Goal: Navigation & Orientation: Find specific page/section

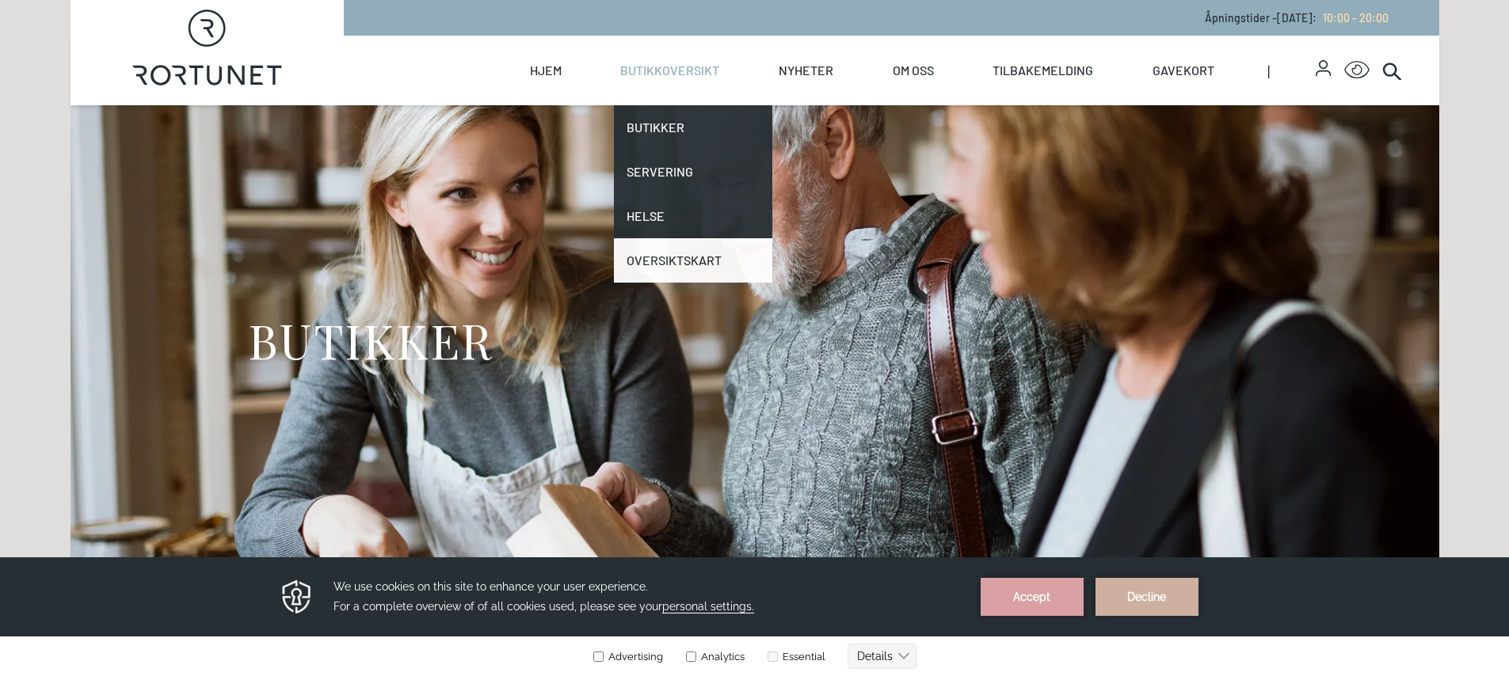
click at [670, 261] on link "Oversiktskart" at bounding box center [693, 260] width 158 height 44
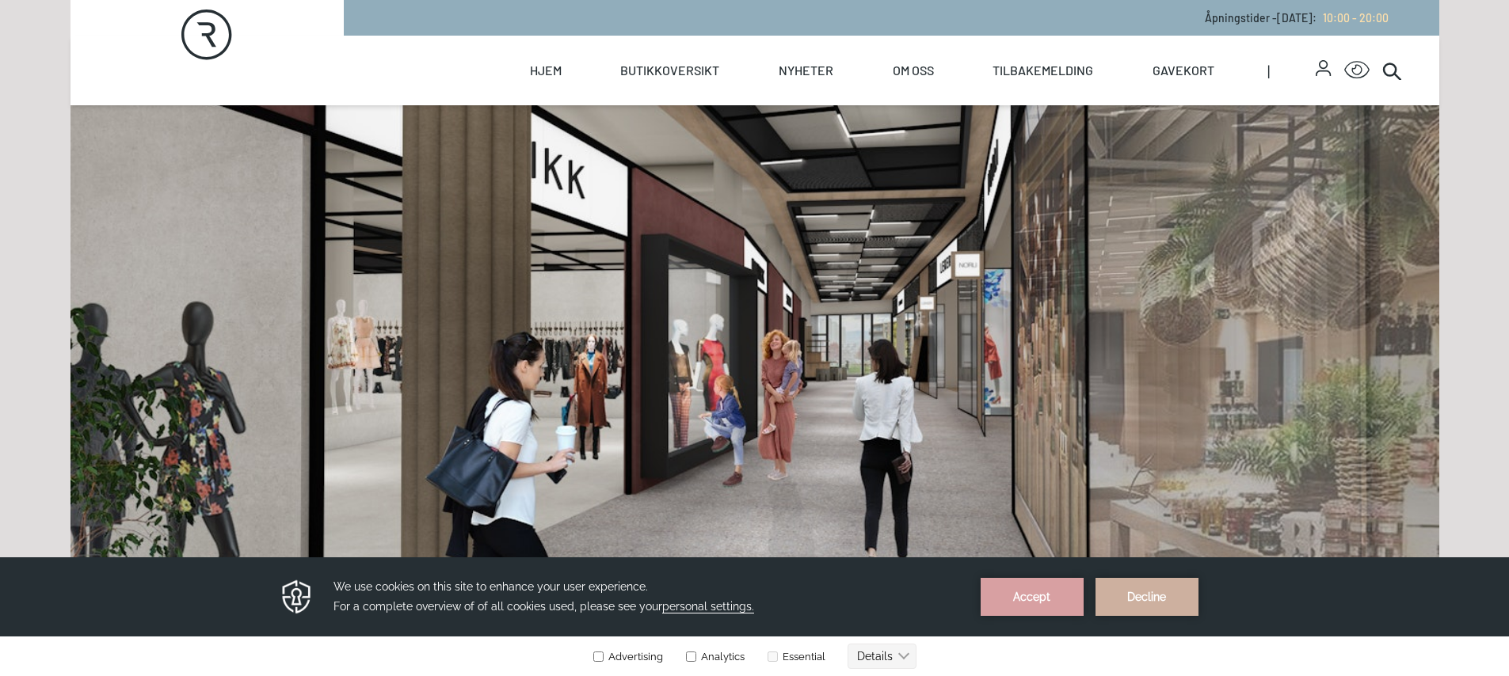
scroll to position [189, 0]
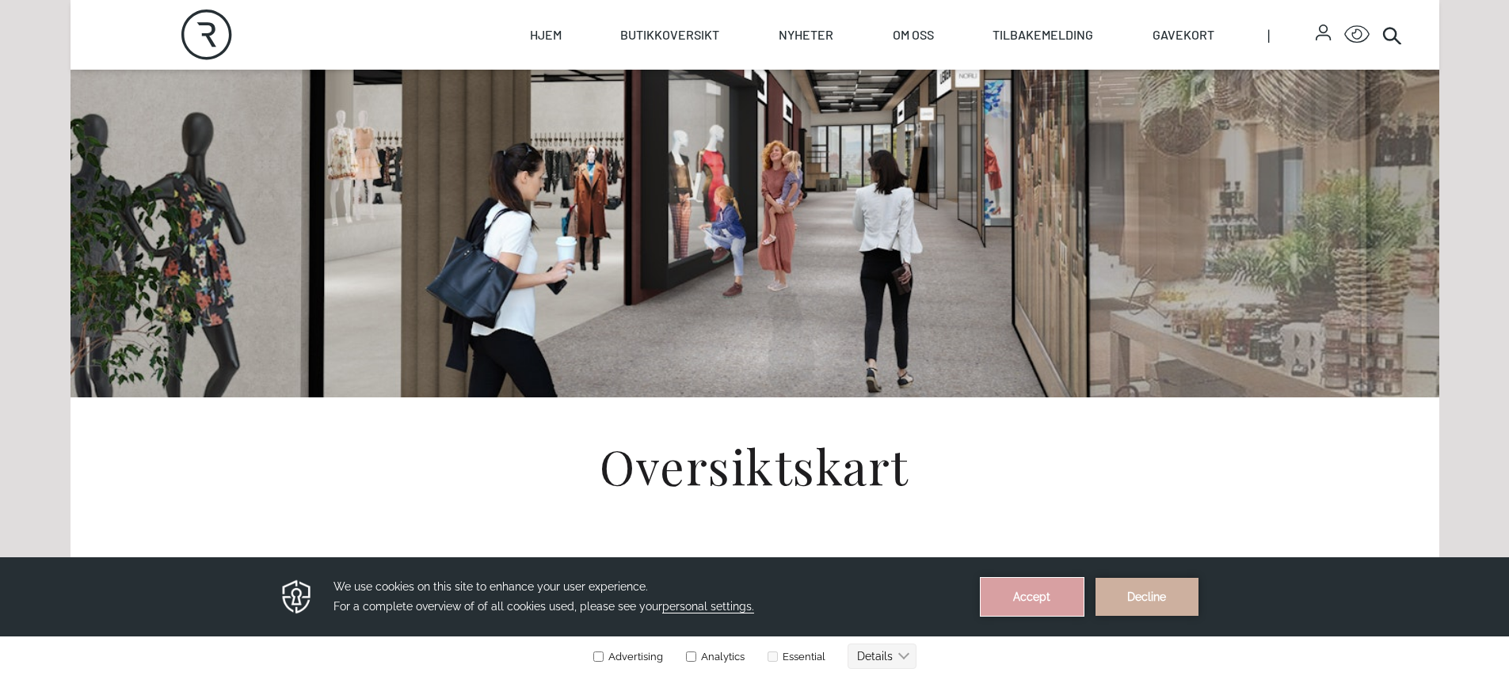
drag, startPoint x: 1047, startPoint y: 587, endPoint x: 1045, endPoint y: 1145, distance: 557.7
click at [1047, 587] on button "Accept" at bounding box center [1032, 597] width 103 height 38
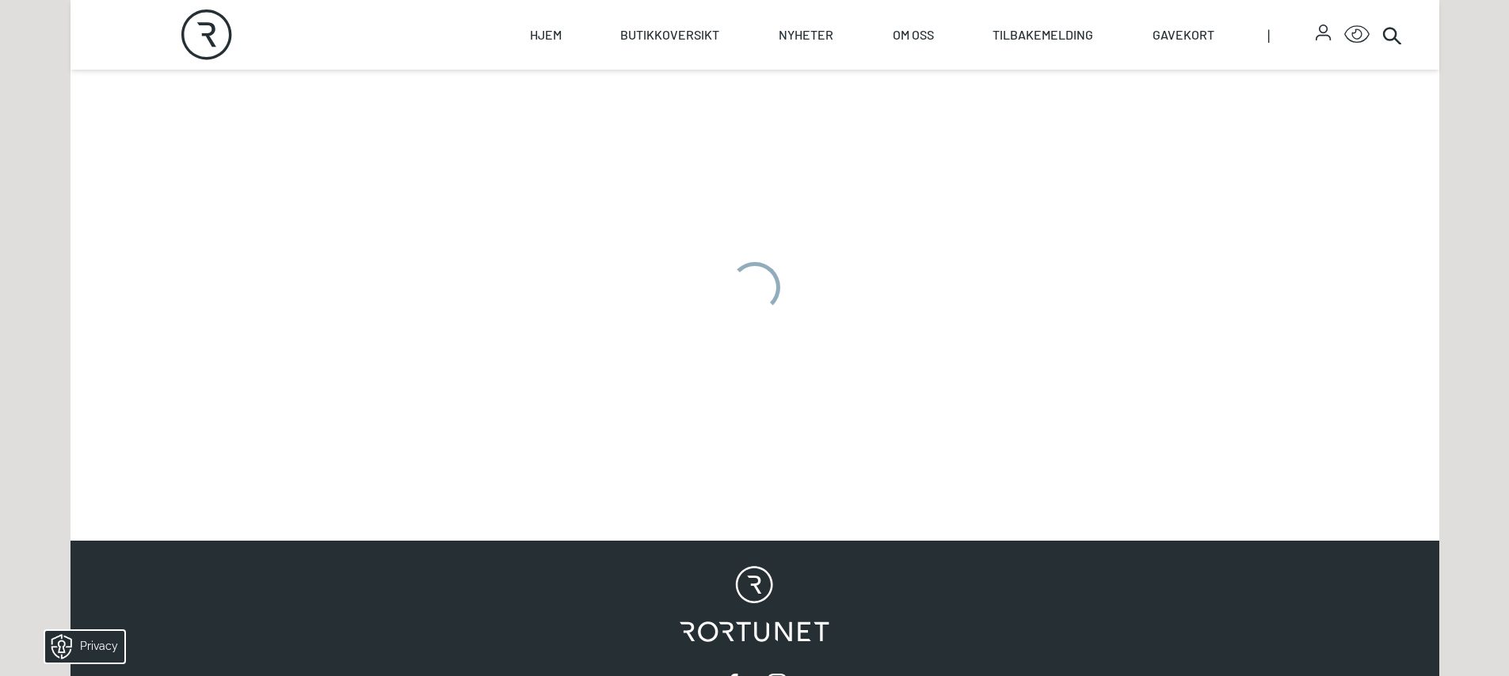
scroll to position [940, 0]
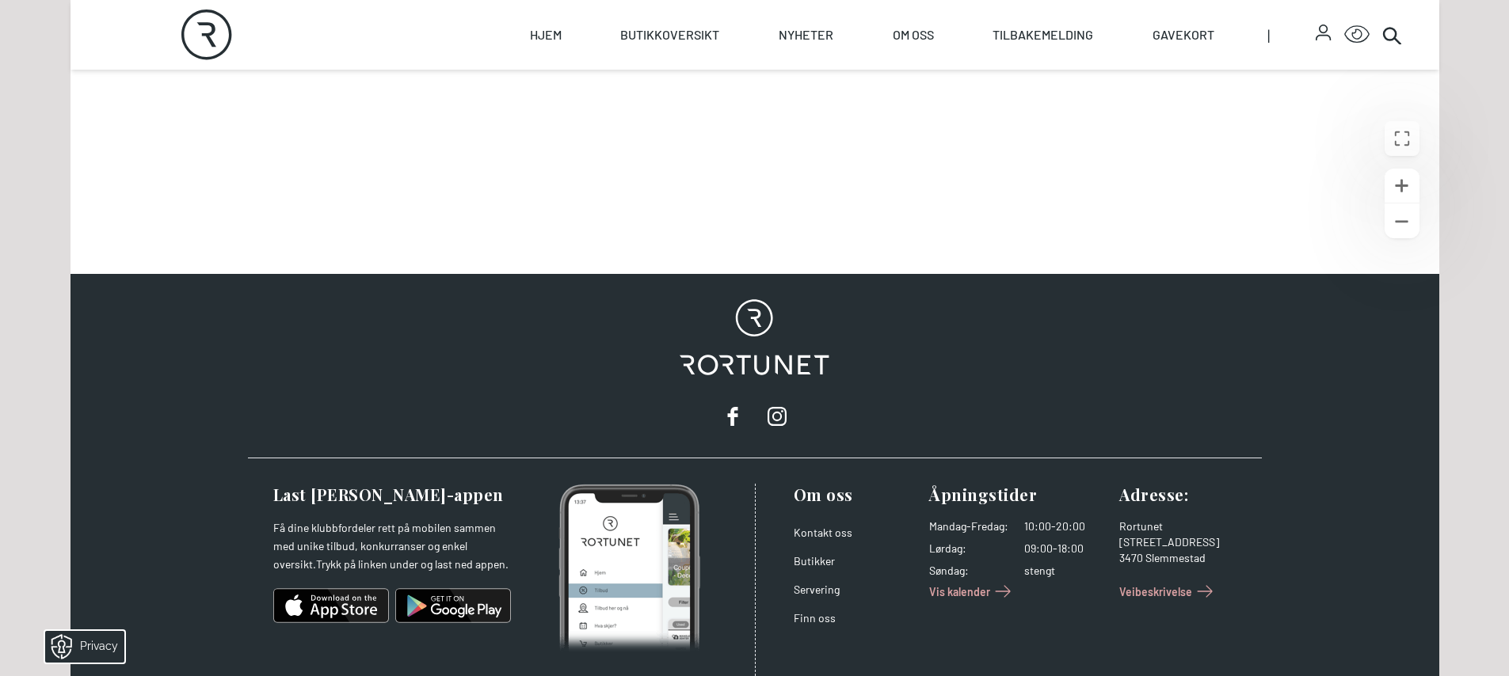
scroll to position [553, 0]
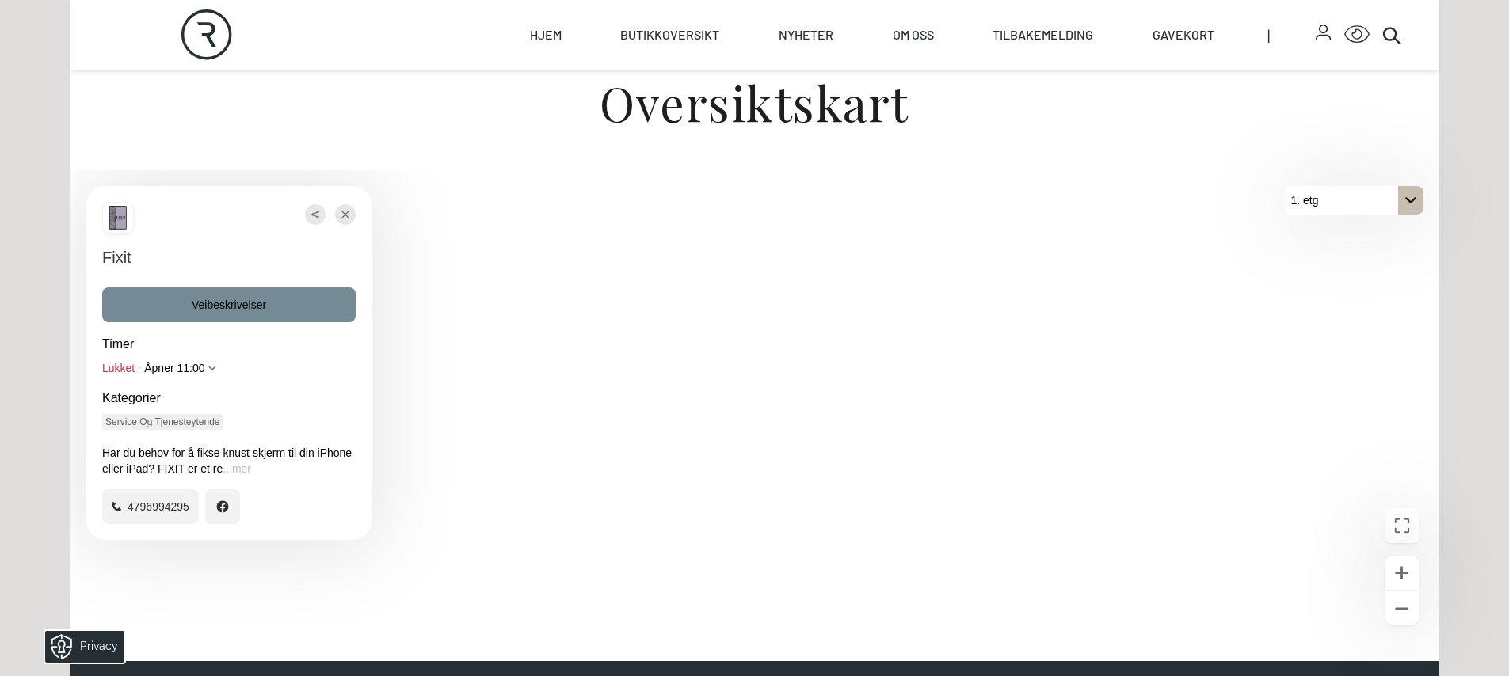
scroll to position [556, 0]
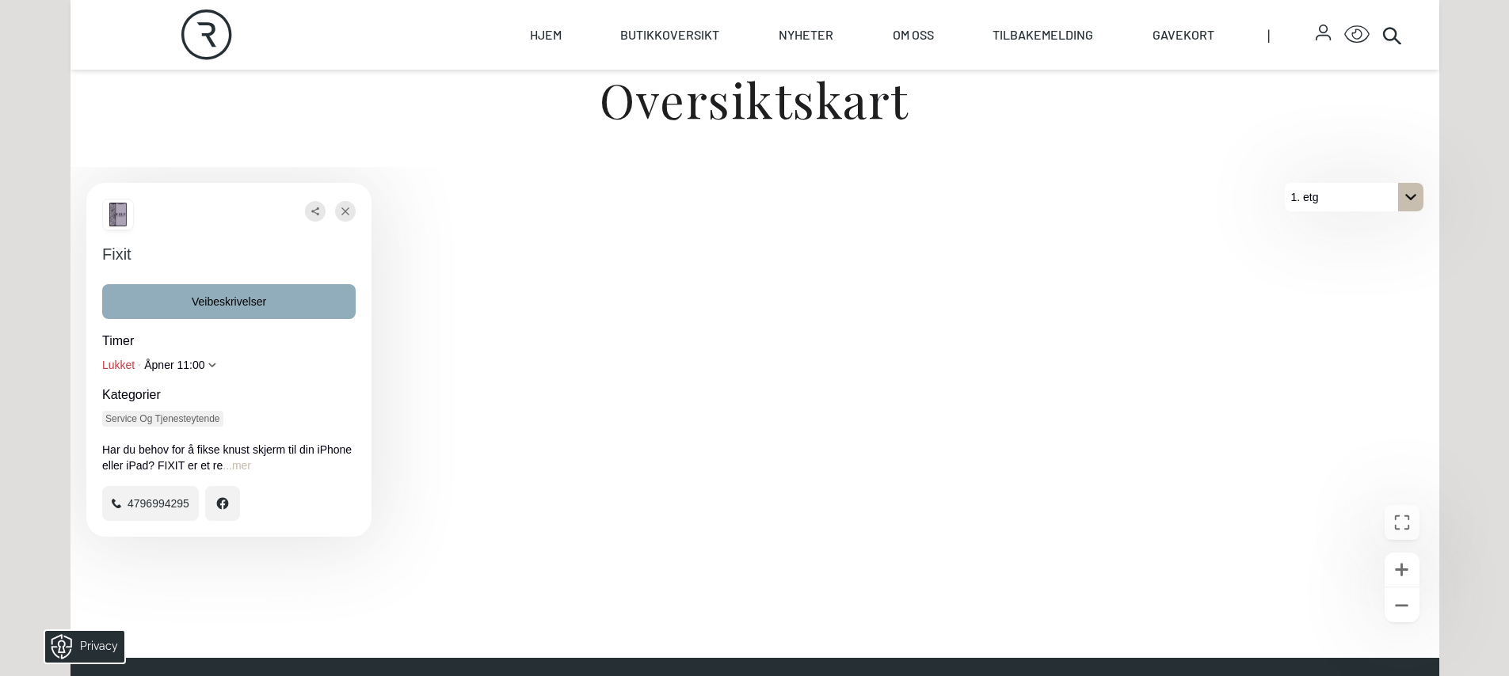
click at [214, 363] on icon "Utvid hele timer" at bounding box center [212, 365] width 8 height 8
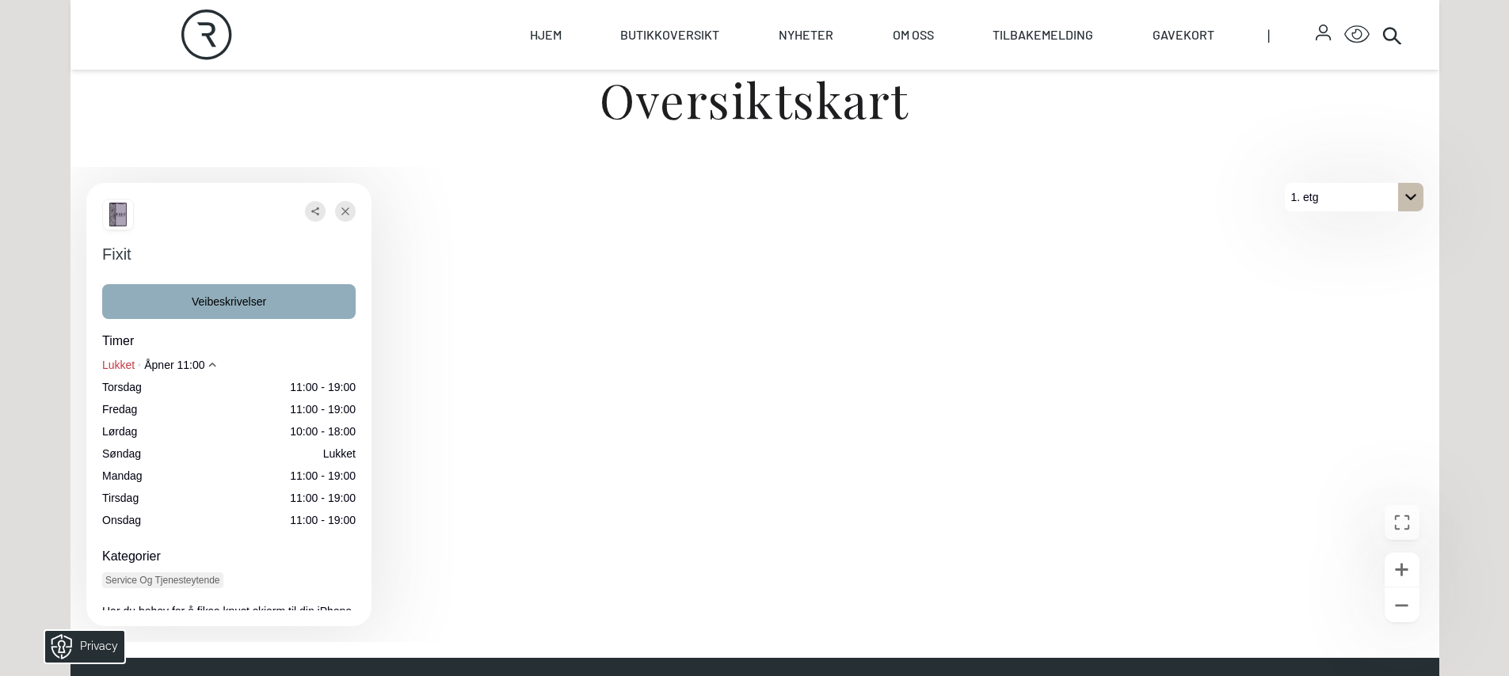
click at [214, 363] on icon "Utvid hele timer" at bounding box center [212, 365] width 8 height 8
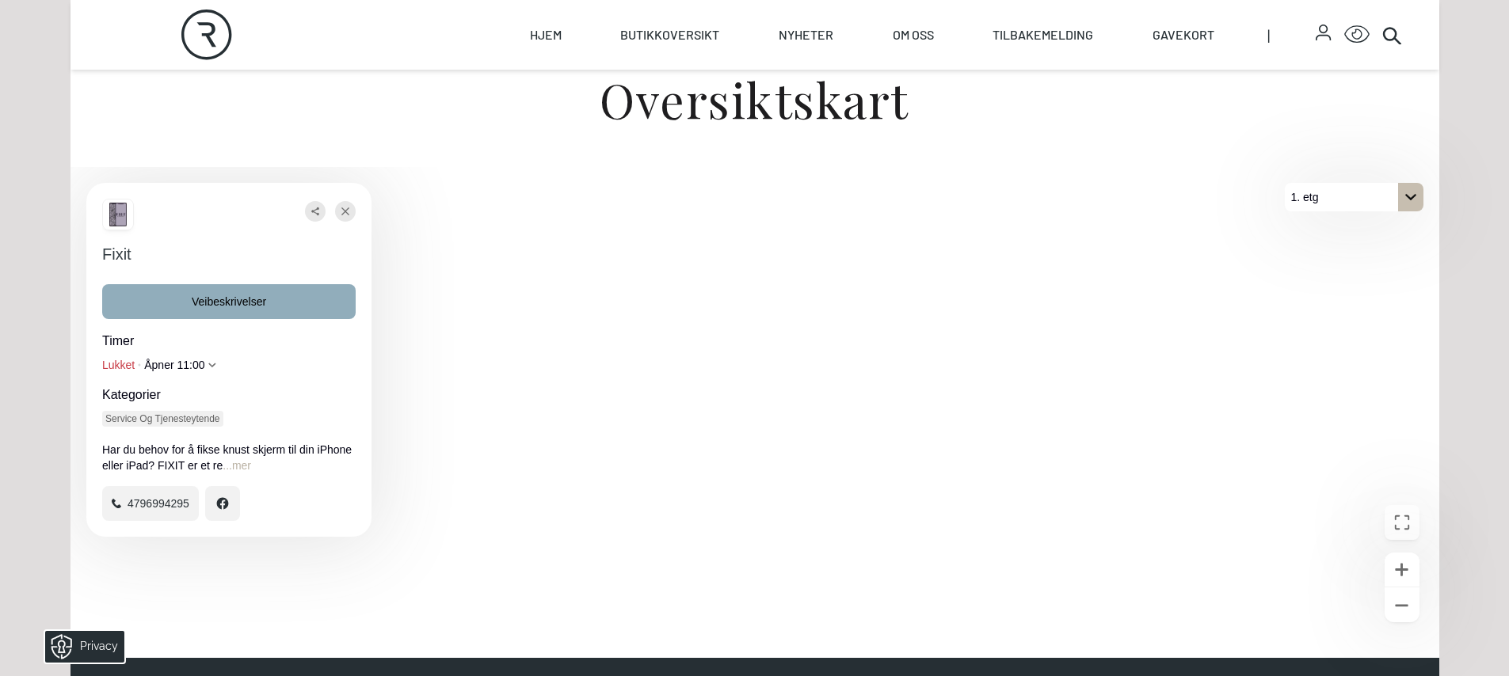
click at [244, 466] on button "...mer" at bounding box center [237, 466] width 29 height 16
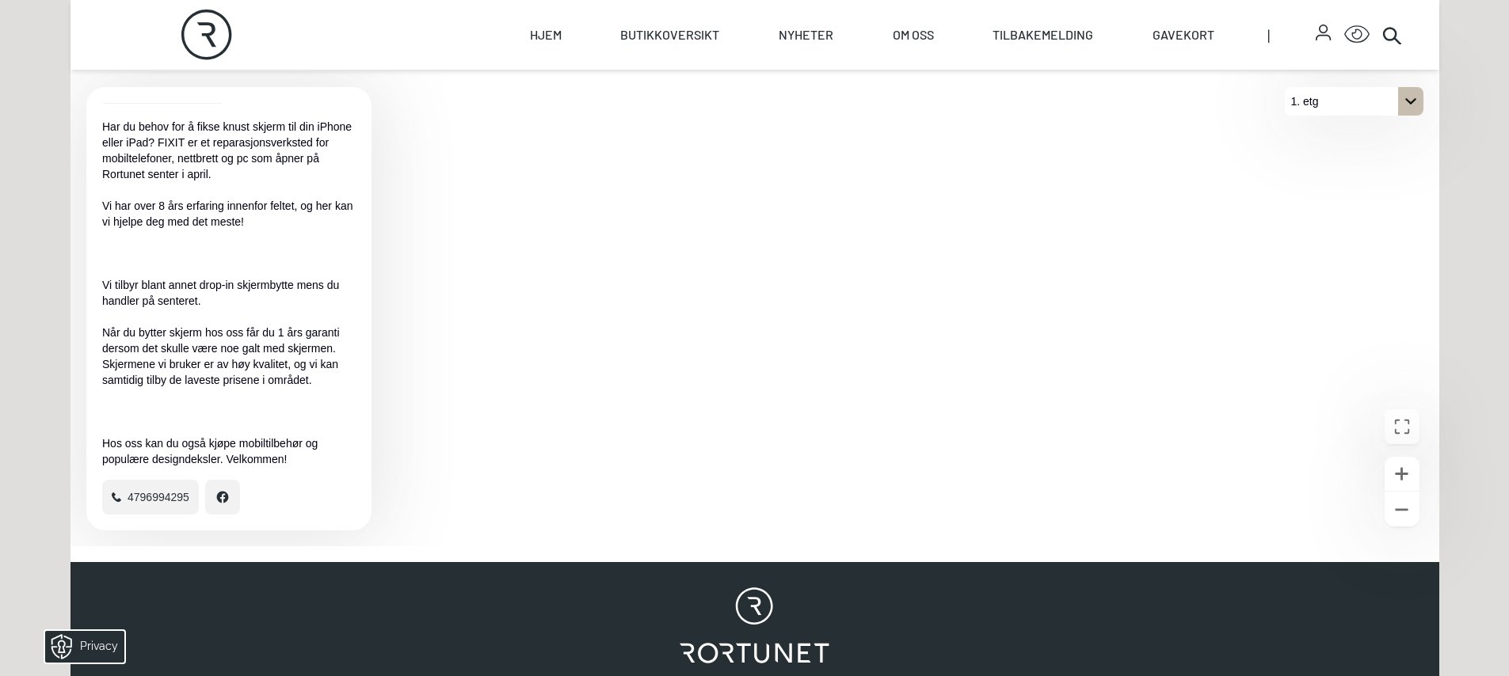
scroll to position [710, 0]
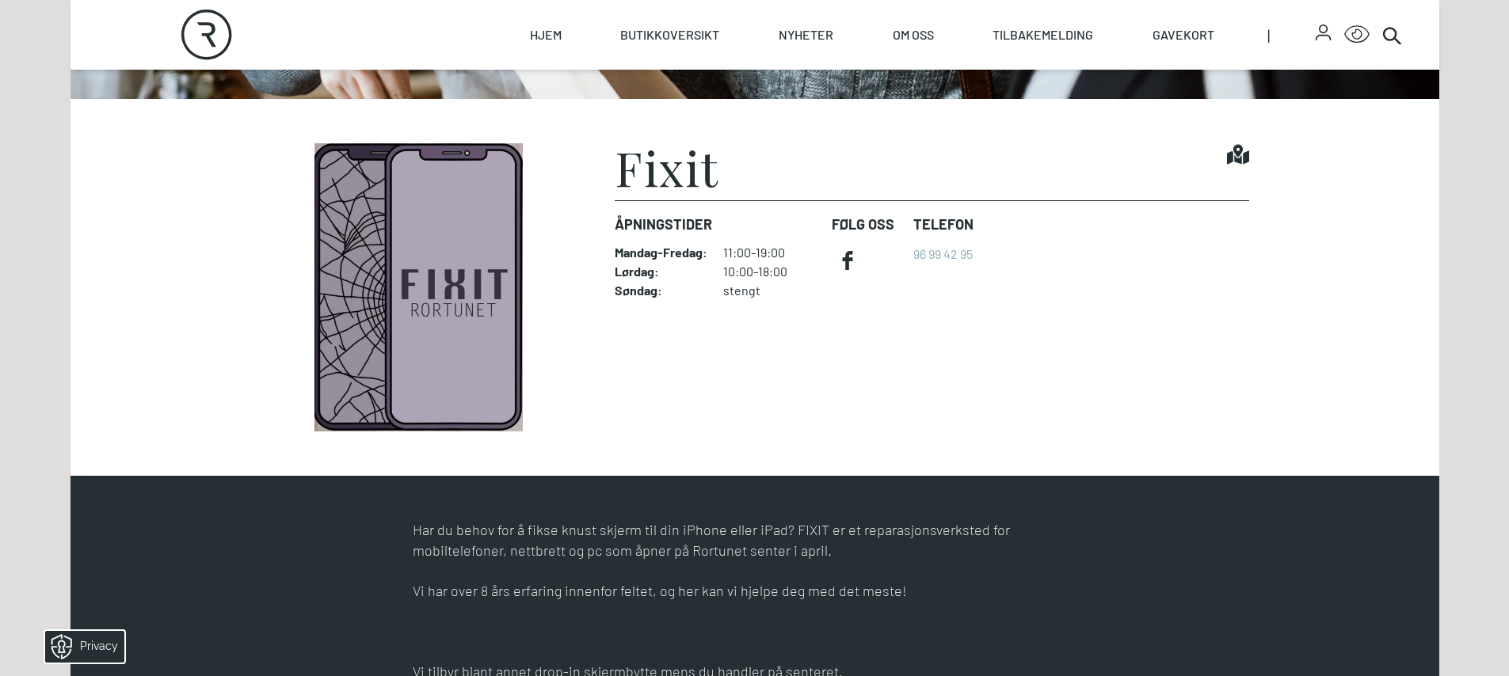
scroll to position [489, 0]
